Goal: Task Accomplishment & Management: Manage account settings

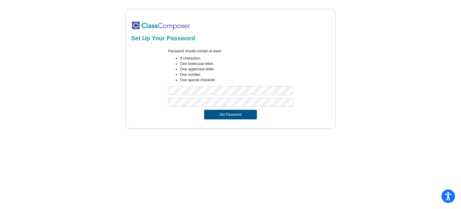
click at [226, 117] on button "Set Password" at bounding box center [230, 115] width 53 height 10
click at [240, 110] on button "Set Password" at bounding box center [230, 115] width 53 height 10
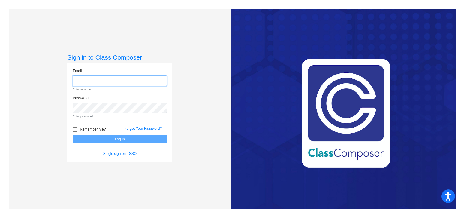
click at [149, 81] on input "email" at bounding box center [120, 80] width 94 height 11
type input "[EMAIL_ADDRESS][DOMAIN_NAME]"
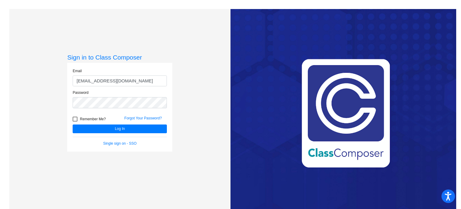
click at [73, 119] on div at bounding box center [75, 118] width 5 height 5
click at [75, 121] on input "Remember Me?" at bounding box center [75, 121] width 0 height 0
checkbox input "true"
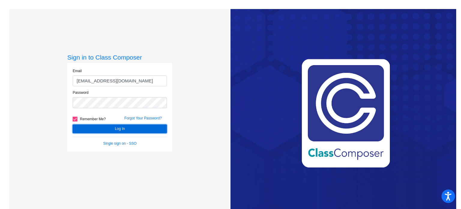
click at [96, 128] on button "Log In" at bounding box center [120, 128] width 94 height 9
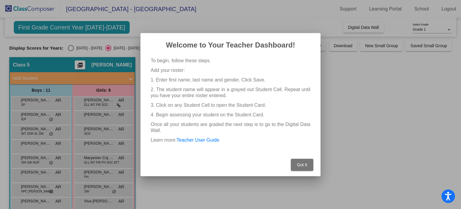
click at [297, 168] on button "Got It" at bounding box center [302, 165] width 23 height 12
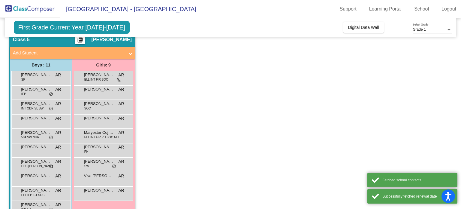
scroll to position [25, 0]
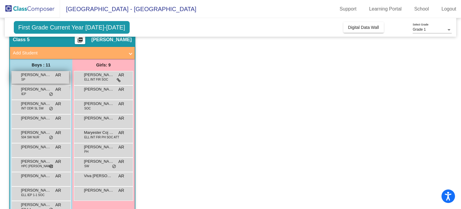
click at [53, 79] on div "[PERSON_NAME] SP AR lock do_not_disturb_alt" at bounding box center [40, 77] width 57 height 12
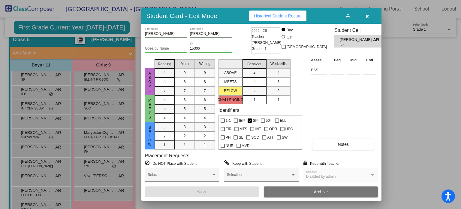
click at [395, 111] on div at bounding box center [230, 104] width 461 height 209
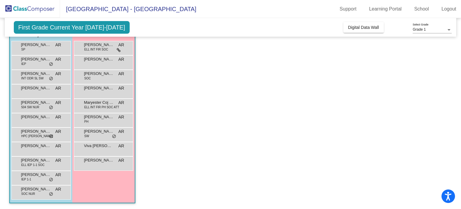
scroll to position [0, 0]
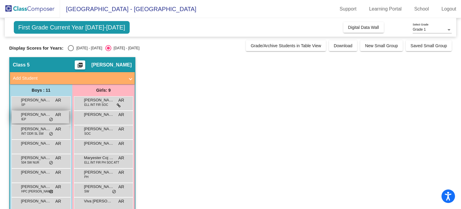
click at [50, 119] on span "do_not_disturb_alt" at bounding box center [51, 119] width 4 height 5
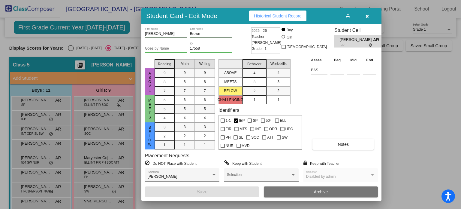
click at [369, 44] on icon at bounding box center [371, 45] width 4 height 4
click at [300, 14] on span "Historical Student Record" at bounding box center [278, 16] width 48 height 5
click at [402, 89] on div at bounding box center [230, 104] width 461 height 209
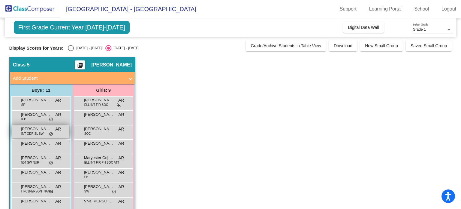
click at [50, 133] on span "do_not_disturb_alt" at bounding box center [51, 134] width 4 height 5
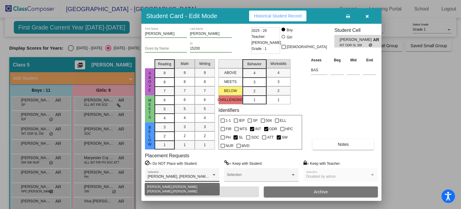
click at [189, 174] on span "[PERSON_NAME], [PERSON_NAME] [PERSON_NAME], [PERSON_NAME]" at bounding box center [209, 176] width 123 height 4
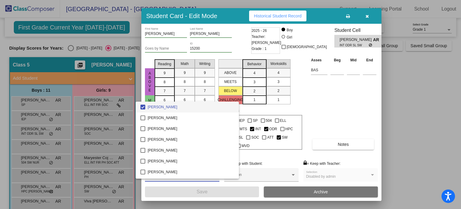
click at [328, 102] on div at bounding box center [230, 104] width 461 height 209
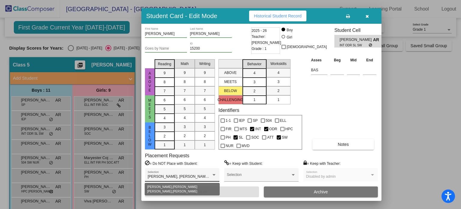
click at [213, 176] on div at bounding box center [213, 175] width 5 height 4
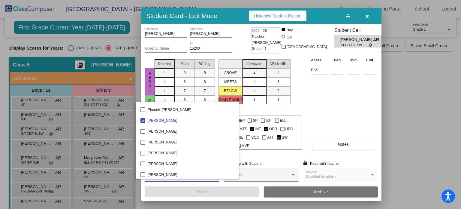
scroll to position [1014, 0]
click at [346, 80] on div at bounding box center [230, 104] width 461 height 209
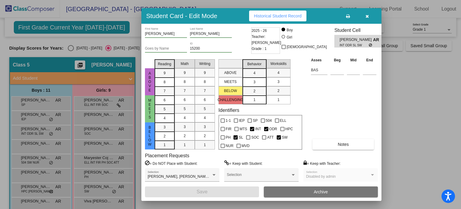
click at [337, 138] on div "Asses Beg Mid End BAS Notes" at bounding box center [344, 103] width 68 height 93
click at [341, 142] on span "Notes" at bounding box center [343, 144] width 11 height 5
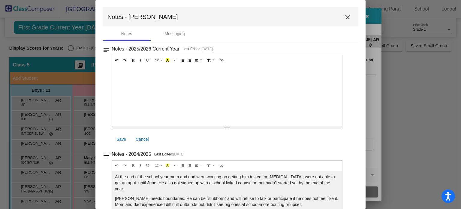
scroll to position [32, 0]
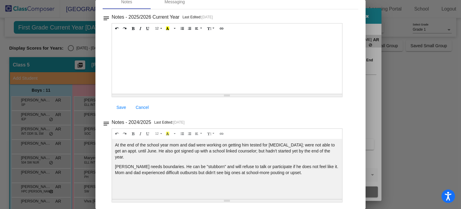
click at [396, 44] on div at bounding box center [230, 104] width 461 height 209
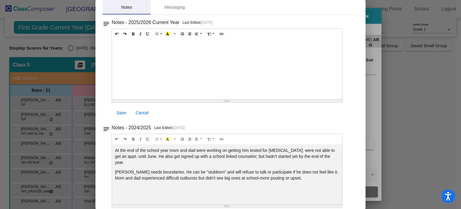
scroll to position [0, 0]
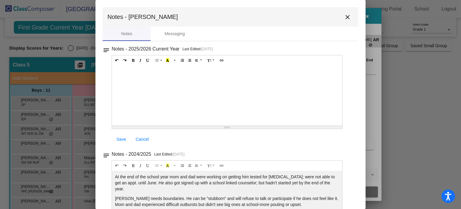
click at [344, 20] on mat-icon "close" at bounding box center [347, 17] width 7 height 7
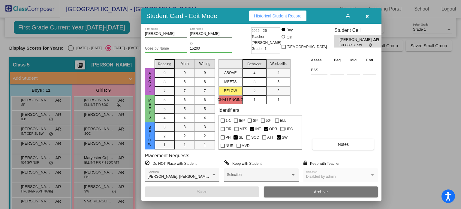
click at [368, 17] on icon "button" at bounding box center [367, 16] width 3 height 4
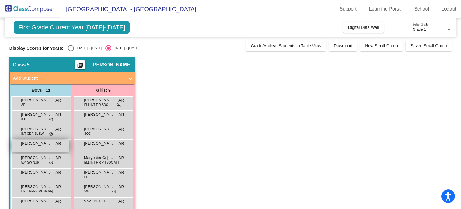
click at [50, 144] on span "[PERSON_NAME]" at bounding box center [36, 143] width 30 height 6
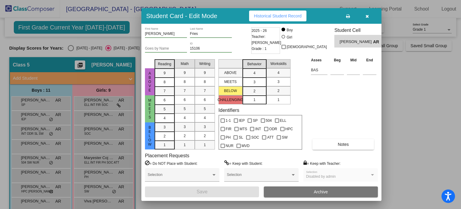
click at [369, 17] on icon "button" at bounding box center [367, 16] width 3 height 4
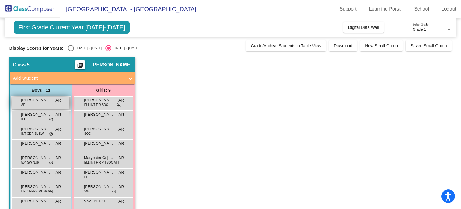
click at [51, 101] on div "[PERSON_NAME] SP AR lock do_not_disturb_alt" at bounding box center [40, 102] width 57 height 12
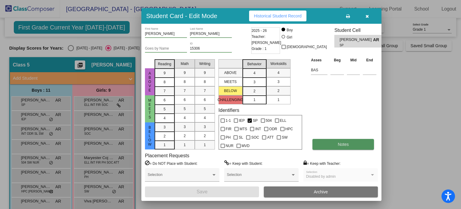
click at [346, 140] on button "Notes" at bounding box center [344, 144] width 62 height 11
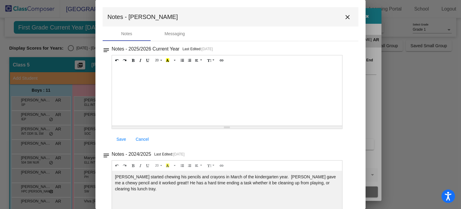
click at [345, 18] on mat-icon "close" at bounding box center [347, 17] width 7 height 7
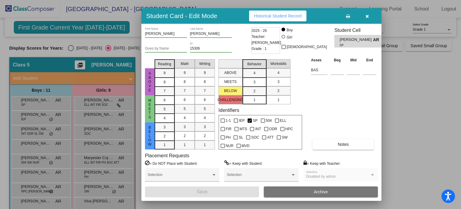
click at [367, 17] on icon "button" at bounding box center [367, 16] width 3 height 4
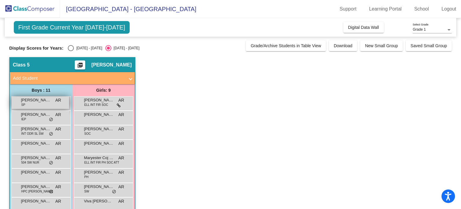
click at [47, 103] on div "[PERSON_NAME] SP AR lock do_not_disturb_alt" at bounding box center [40, 102] width 57 height 12
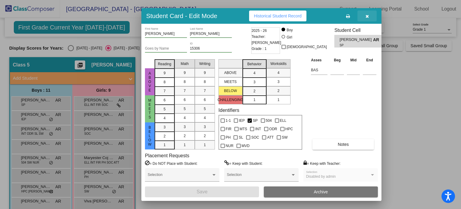
click at [369, 15] on button "button" at bounding box center [367, 16] width 19 height 11
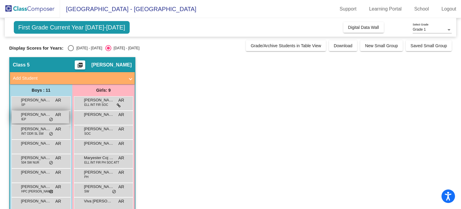
click at [59, 118] on div "[PERSON_NAME] IEP AR lock do_not_disturb_alt" at bounding box center [40, 117] width 57 height 12
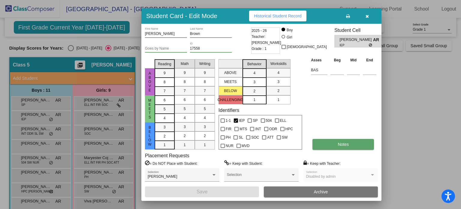
click at [343, 141] on button "Notes" at bounding box center [344, 144] width 62 height 11
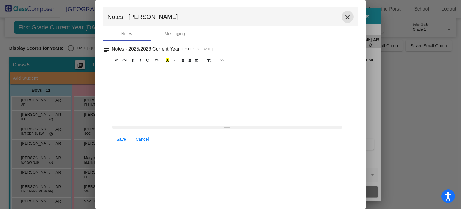
click at [348, 17] on mat-icon "close" at bounding box center [347, 17] width 7 height 7
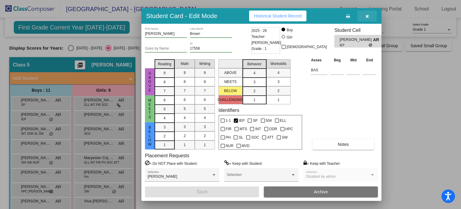
click at [367, 18] on icon "button" at bounding box center [367, 16] width 3 height 4
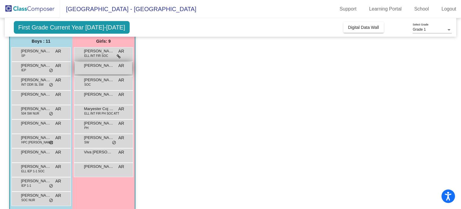
scroll to position [49, 0]
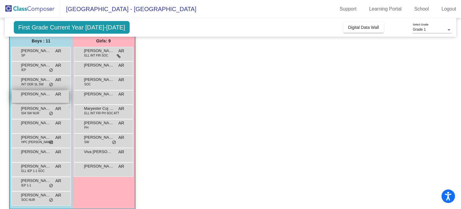
click at [42, 95] on span "[PERSON_NAME]" at bounding box center [36, 94] width 30 height 6
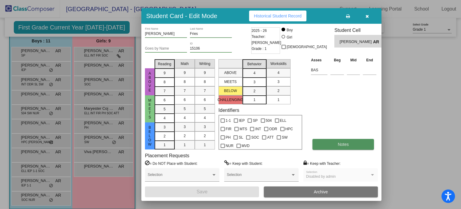
click at [344, 143] on span "Notes" at bounding box center [343, 144] width 11 height 5
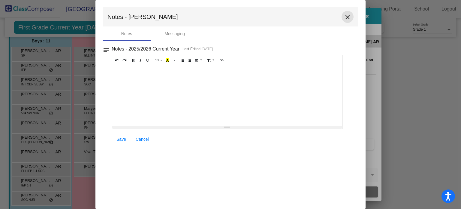
click at [346, 19] on mat-icon "close" at bounding box center [347, 17] width 7 height 7
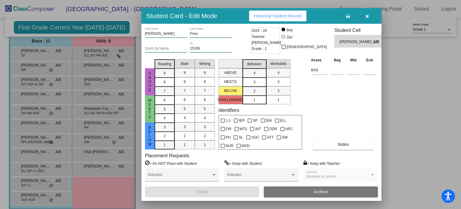
click at [367, 19] on button "button" at bounding box center [367, 16] width 19 height 11
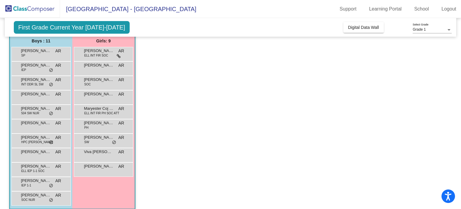
scroll to position [55, 0]
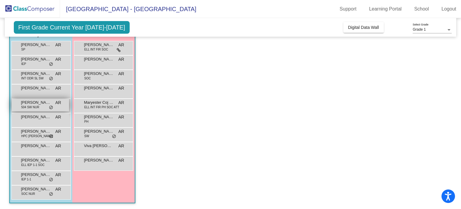
click at [38, 107] on span "504 SW NUR" at bounding box center [30, 107] width 18 height 5
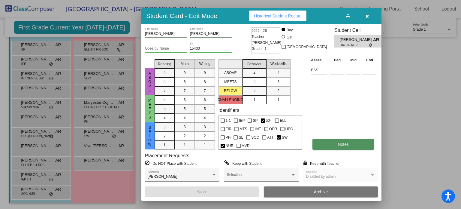
click at [349, 141] on button "Notes" at bounding box center [344, 144] width 62 height 11
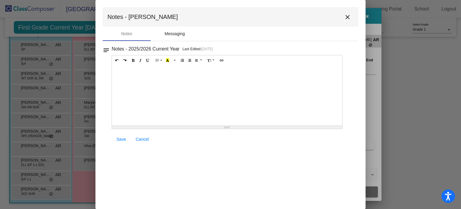
click at [179, 35] on div "Messaging" at bounding box center [175, 34] width 20 height 6
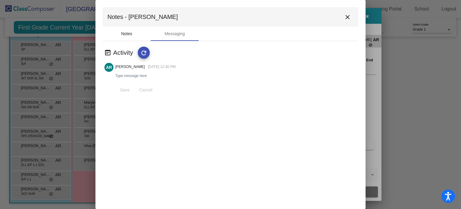
click at [134, 30] on div "Notes" at bounding box center [127, 33] width 48 height 14
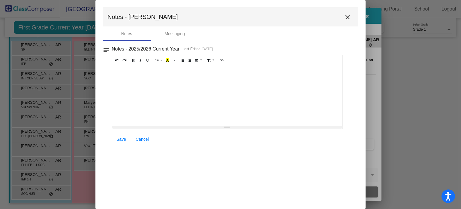
click at [349, 14] on mat-icon "close" at bounding box center [347, 17] width 7 height 7
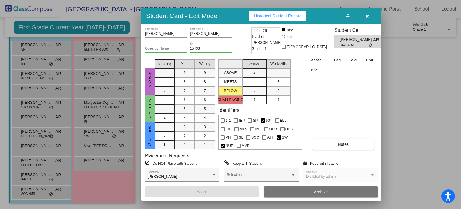
click at [411, 152] on div at bounding box center [230, 104] width 461 height 209
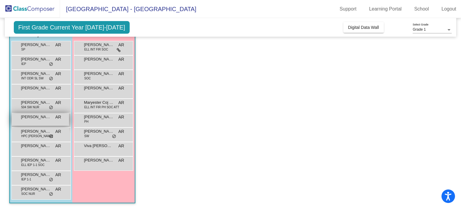
click at [40, 122] on div "[PERSON_NAME] AR lock do_not_disturb_alt" at bounding box center [40, 119] width 57 height 12
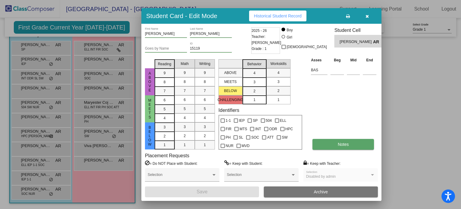
click at [356, 141] on button "Notes" at bounding box center [344, 144] width 62 height 11
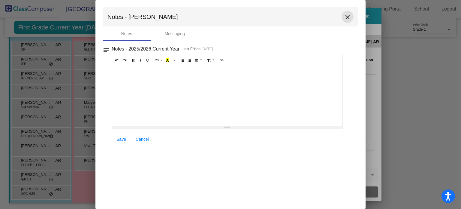
click at [352, 19] on button "close" at bounding box center [348, 17] width 12 height 12
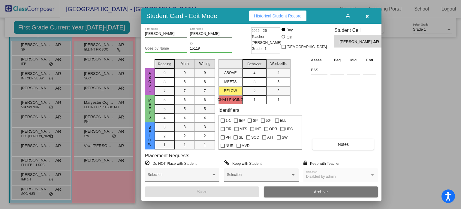
click at [367, 15] on icon "button" at bounding box center [367, 16] width 3 height 4
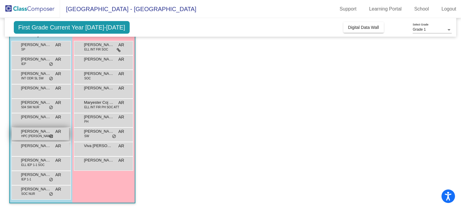
click at [25, 134] on span "HPC [PERSON_NAME]" at bounding box center [37, 136] width 32 height 5
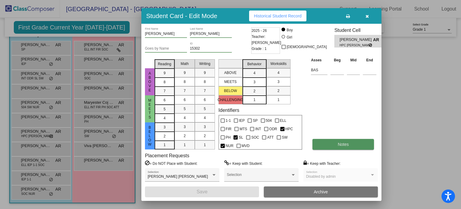
click at [344, 147] on button "Notes" at bounding box center [344, 144] width 62 height 11
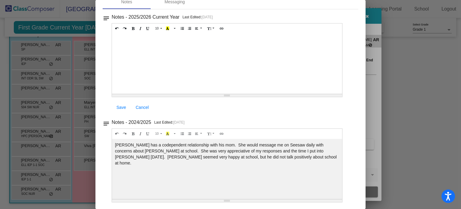
scroll to position [0, 0]
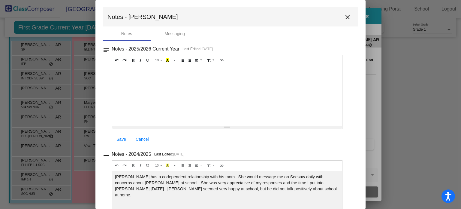
click at [344, 17] on mat-icon "close" at bounding box center [347, 17] width 7 height 7
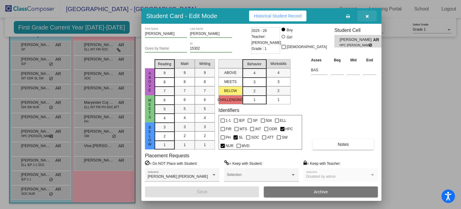
click at [369, 15] on button "button" at bounding box center [367, 16] width 19 height 11
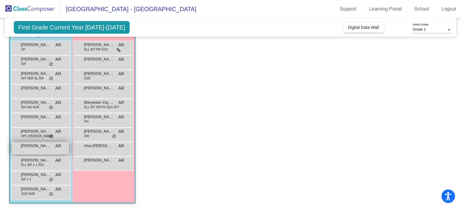
click at [52, 145] on div "[PERSON_NAME] AR lock do_not_disturb_alt" at bounding box center [40, 148] width 57 height 12
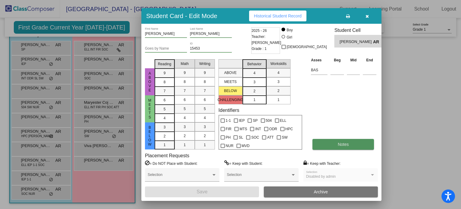
click at [334, 141] on button "Notes" at bounding box center [344, 144] width 62 height 11
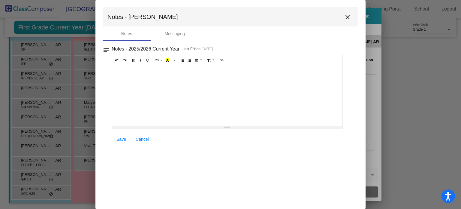
click at [350, 14] on mat-icon "close" at bounding box center [347, 17] width 7 height 7
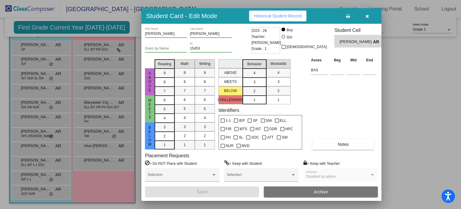
click at [370, 17] on button "button" at bounding box center [367, 16] width 19 height 11
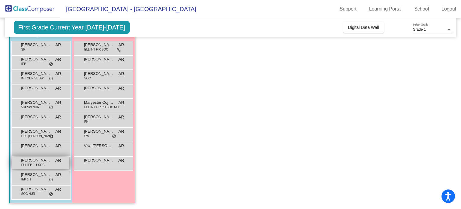
click at [34, 165] on span "ELL IEP 1-1 SOC" at bounding box center [32, 164] width 23 height 5
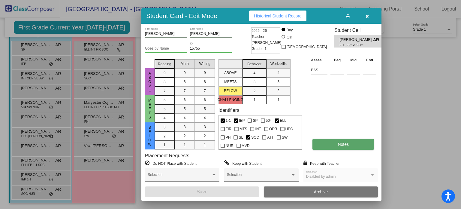
click at [346, 139] on button "Notes" at bounding box center [344, 144] width 62 height 11
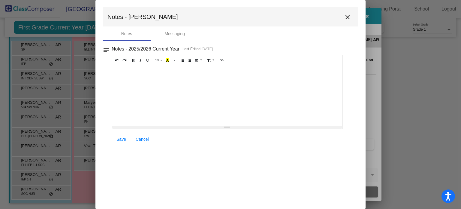
click at [347, 17] on mat-icon "close" at bounding box center [347, 17] width 7 height 7
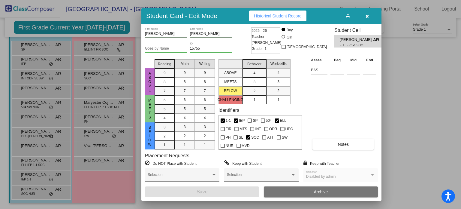
click at [368, 17] on icon "button" at bounding box center [367, 16] width 3 height 4
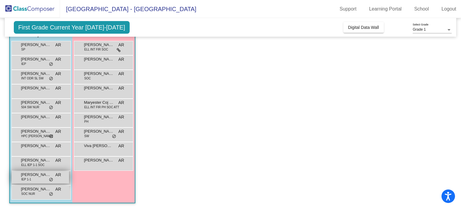
click at [37, 176] on span "[PERSON_NAME]" at bounding box center [36, 174] width 30 height 6
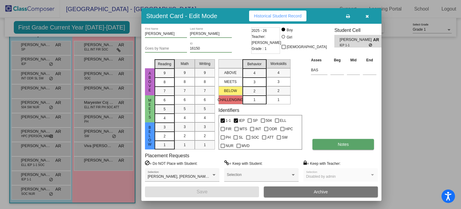
click at [345, 143] on span "Notes" at bounding box center [343, 144] width 11 height 5
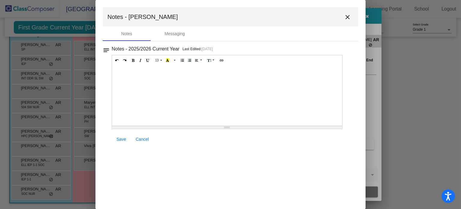
click at [351, 17] on mat-icon "close" at bounding box center [347, 17] width 7 height 7
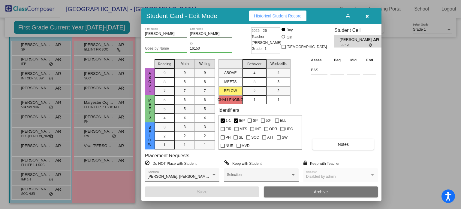
click at [369, 15] on button "button" at bounding box center [367, 16] width 19 height 11
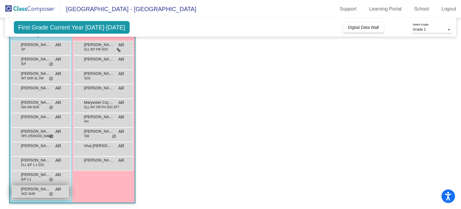
click at [35, 190] on span "[PERSON_NAME]" at bounding box center [36, 189] width 30 height 6
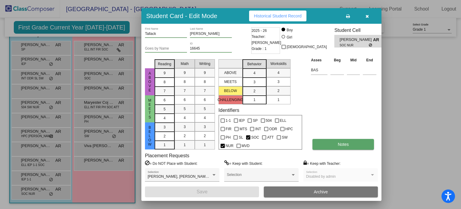
click at [340, 144] on span "Notes" at bounding box center [343, 144] width 11 height 5
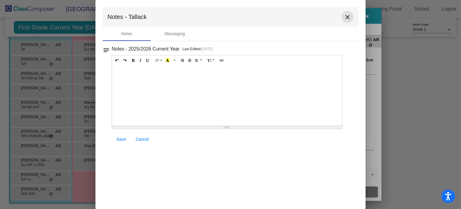
click at [347, 18] on mat-icon "close" at bounding box center [347, 17] width 7 height 7
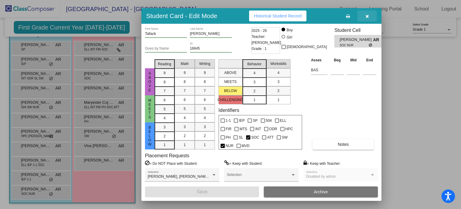
click at [368, 19] on button "button" at bounding box center [367, 16] width 19 height 11
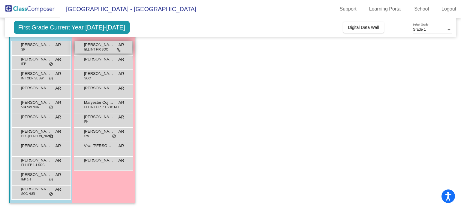
click at [102, 47] on span "ELL INT FIR SOC" at bounding box center [96, 49] width 24 height 5
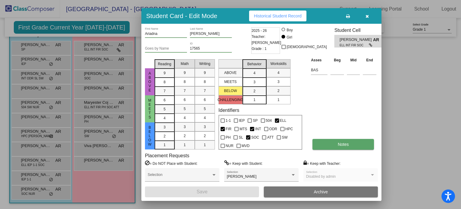
click at [346, 143] on span "Notes" at bounding box center [343, 144] width 11 height 5
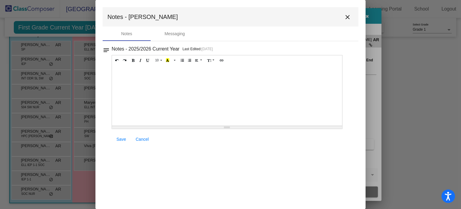
click at [348, 17] on mat-icon "close" at bounding box center [347, 17] width 7 height 7
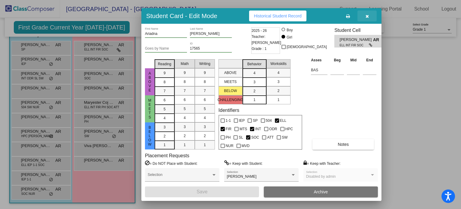
click at [370, 17] on button "button" at bounding box center [367, 16] width 19 height 11
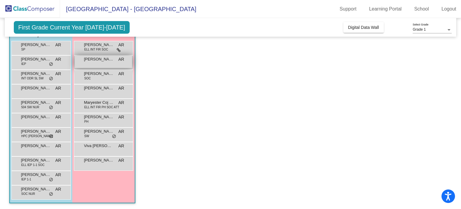
click at [111, 62] on div "[PERSON_NAME] AR lock do_not_disturb_alt" at bounding box center [103, 62] width 57 height 12
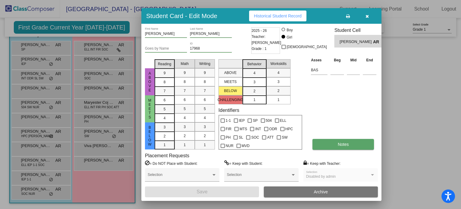
click at [330, 141] on button "Notes" at bounding box center [344, 144] width 62 height 11
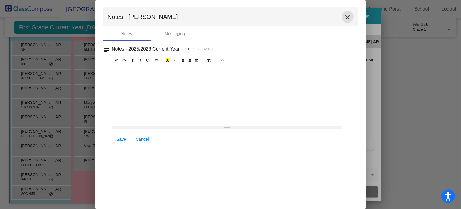
click at [346, 17] on mat-icon "close" at bounding box center [347, 17] width 7 height 7
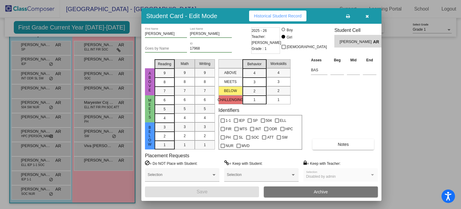
click at [368, 16] on icon "button" at bounding box center [367, 16] width 3 height 4
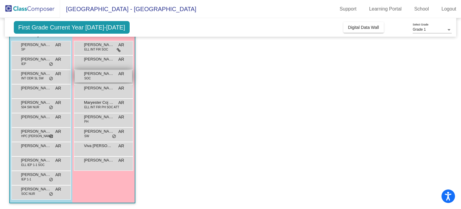
click at [94, 75] on span "[PERSON_NAME]" at bounding box center [99, 74] width 30 height 6
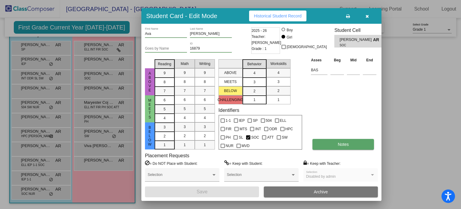
click at [335, 147] on button "Notes" at bounding box center [344, 144] width 62 height 11
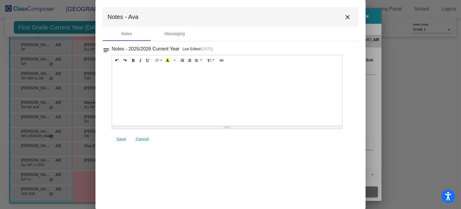
click at [345, 18] on mat-icon "close" at bounding box center [347, 17] width 7 height 7
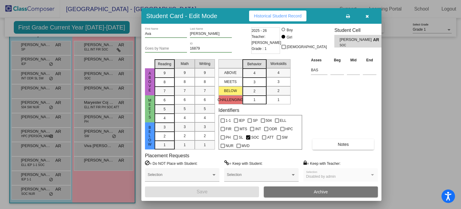
click at [366, 19] on button "button" at bounding box center [367, 16] width 19 height 11
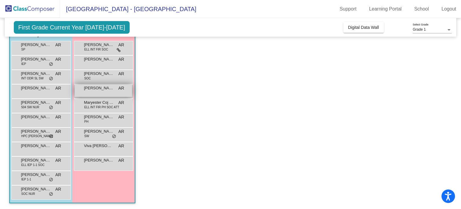
click at [91, 92] on div "[PERSON_NAME] AR lock do_not_disturb_alt" at bounding box center [103, 90] width 57 height 12
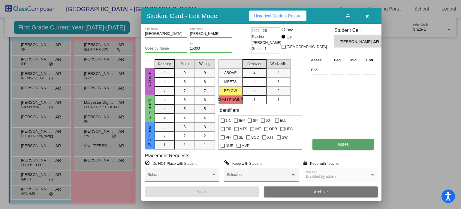
click at [317, 144] on button "Notes" at bounding box center [344, 144] width 62 height 11
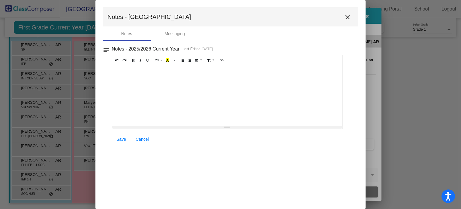
click at [348, 15] on mat-icon "close" at bounding box center [347, 17] width 7 height 7
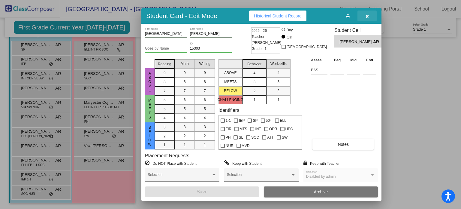
click at [369, 19] on button "button" at bounding box center [367, 16] width 19 height 11
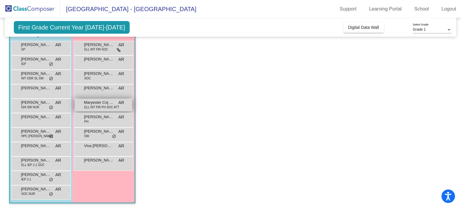
click at [94, 107] on span "ELL INT FIR PH SOC ATT" at bounding box center [101, 107] width 35 height 5
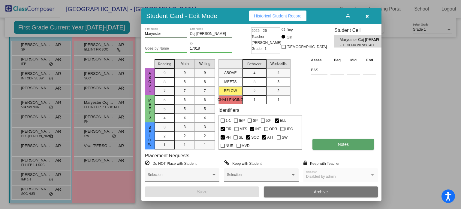
click at [325, 145] on button "Notes" at bounding box center [344, 144] width 62 height 11
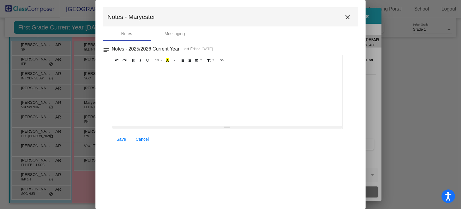
click at [346, 19] on mat-icon "close" at bounding box center [347, 17] width 7 height 7
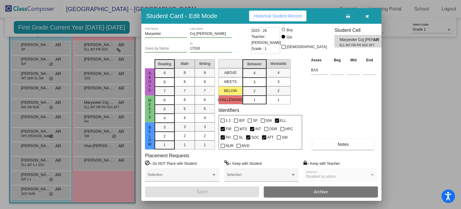
click at [369, 18] on button "button" at bounding box center [367, 16] width 19 height 11
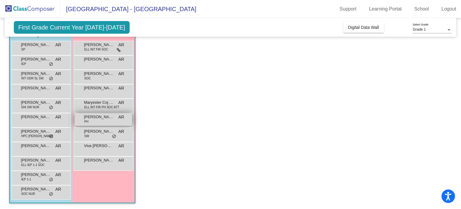
click at [94, 123] on div "[PERSON_NAME] PH AR lock do_not_disturb_alt" at bounding box center [103, 119] width 57 height 12
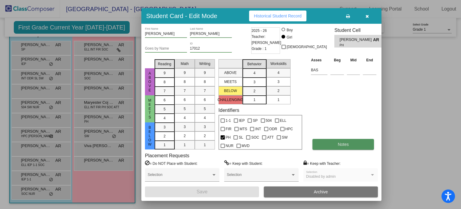
click at [338, 145] on span "Notes" at bounding box center [343, 144] width 11 height 5
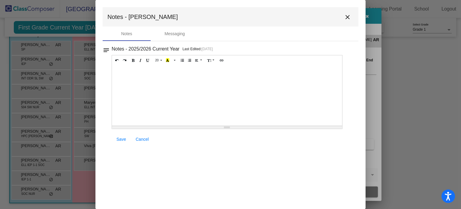
click at [349, 14] on mat-icon "close" at bounding box center [347, 17] width 7 height 7
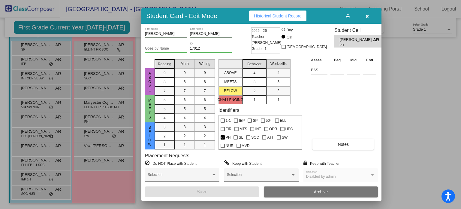
click at [367, 17] on icon "button" at bounding box center [367, 16] width 3 height 4
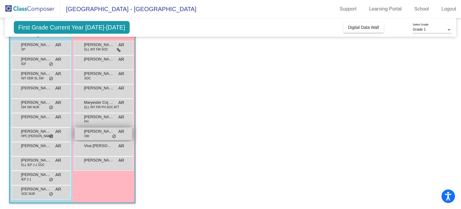
click at [99, 134] on div "[PERSON_NAME] SW AR lock do_not_disturb_alt" at bounding box center [103, 134] width 57 height 12
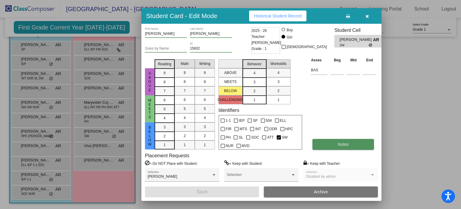
click at [341, 141] on button "Notes" at bounding box center [344, 144] width 62 height 11
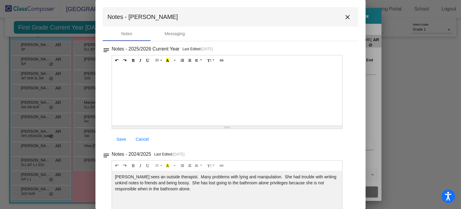
click at [348, 16] on mat-icon "close" at bounding box center [347, 17] width 7 height 7
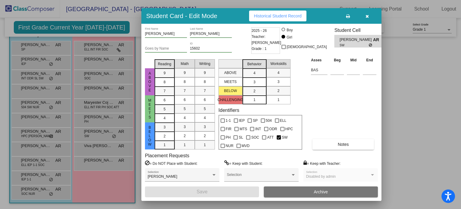
click at [369, 14] on button "button" at bounding box center [367, 16] width 19 height 11
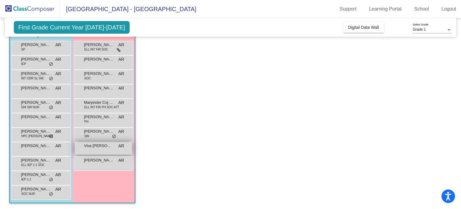
click at [92, 152] on div "Viva [PERSON_NAME] [PERSON_NAME] AR lock do_not_disturb_alt" at bounding box center [103, 148] width 57 height 12
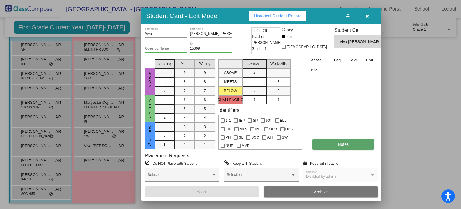
click at [328, 141] on button "Notes" at bounding box center [344, 144] width 62 height 11
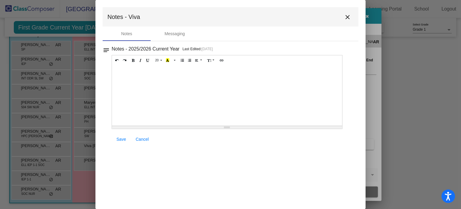
click at [349, 17] on mat-icon "close" at bounding box center [347, 17] width 7 height 7
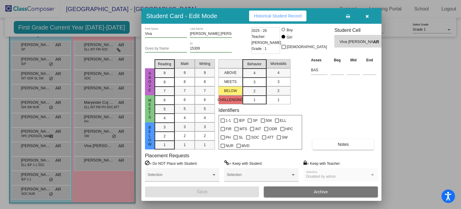
click at [368, 17] on icon "button" at bounding box center [367, 16] width 3 height 4
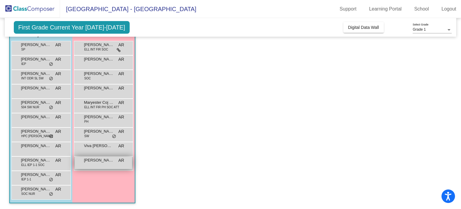
click at [92, 161] on span "[PERSON_NAME]" at bounding box center [99, 160] width 30 height 6
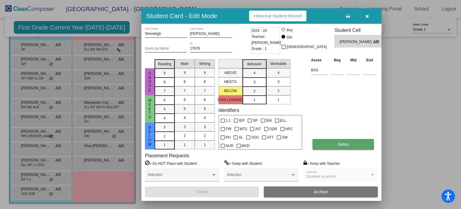
click at [351, 146] on button "Notes" at bounding box center [344, 144] width 62 height 11
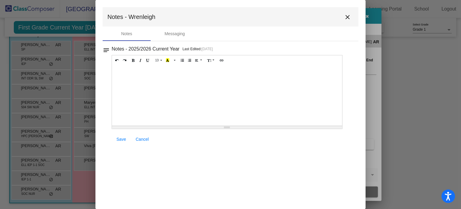
click at [346, 16] on mat-icon "close" at bounding box center [347, 17] width 7 height 7
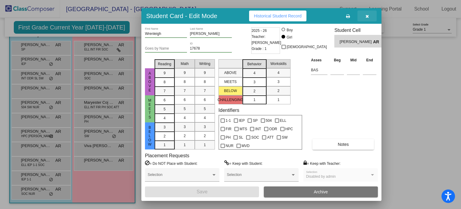
click at [369, 17] on button "button" at bounding box center [367, 16] width 19 height 11
